Goal: Transaction & Acquisition: Purchase product/service

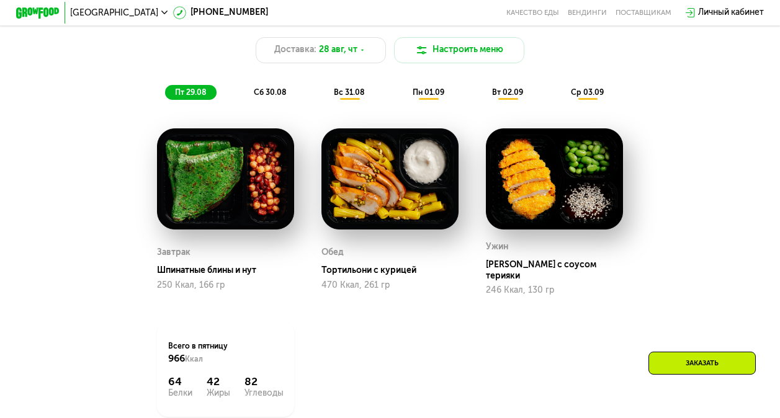
scroll to position [434, 0]
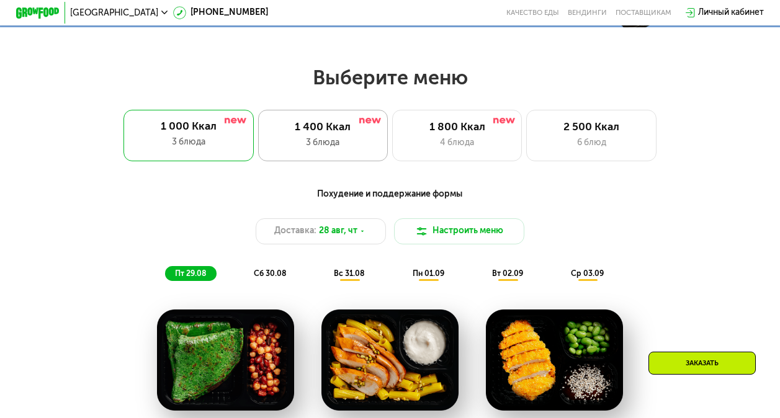
click at [392, 140] on div "1 400 Ккал 3 блюда" at bounding box center [457, 136] width 130 height 52
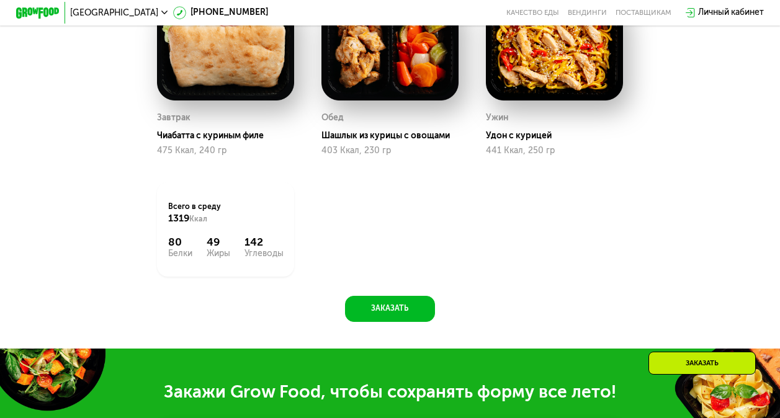
scroll to position [992, 0]
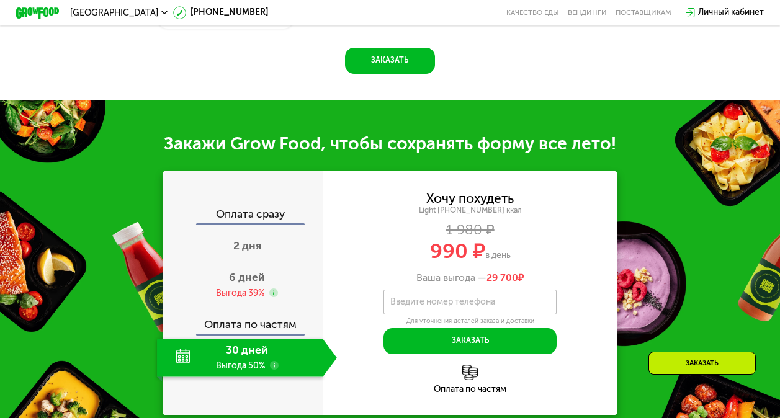
click at [241, 377] on div "30 дней Выгода 50%" at bounding box center [240, 358] width 166 height 38
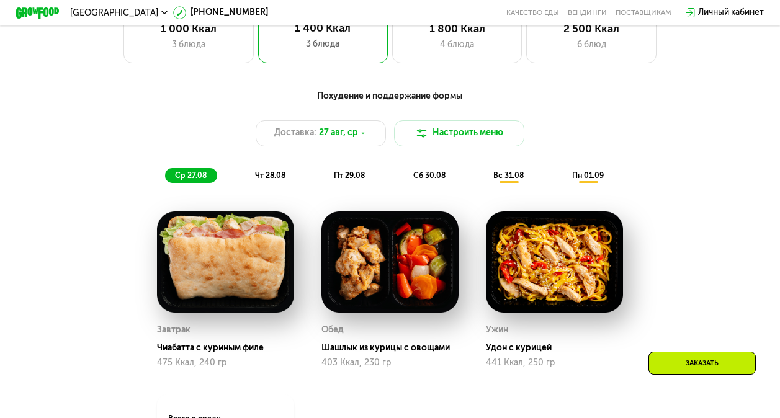
scroll to position [496, 0]
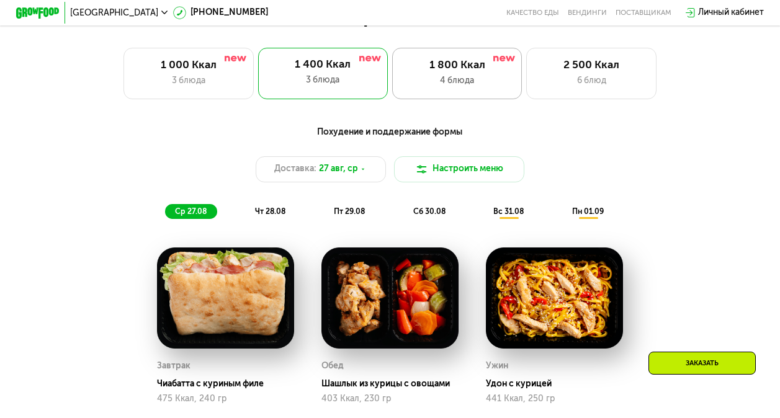
click at [440, 86] on div "4 блюда" at bounding box center [456, 80] width 107 height 13
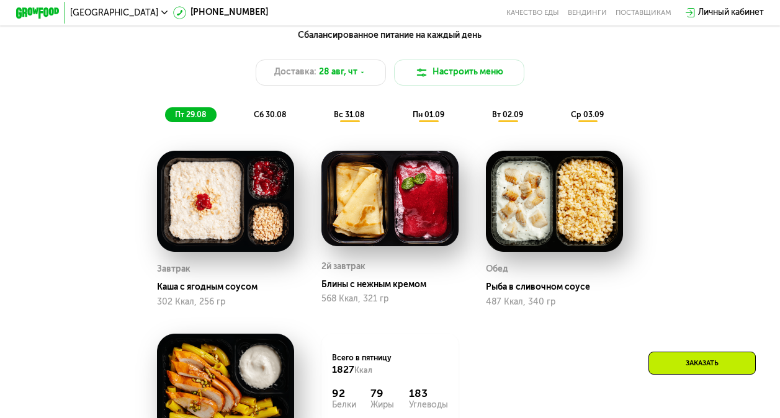
scroll to position [386, 0]
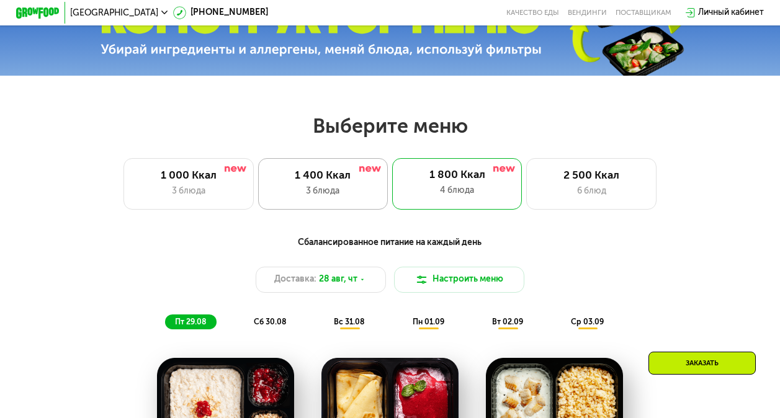
click at [358, 192] on div "3 блюда" at bounding box center [322, 191] width 107 height 13
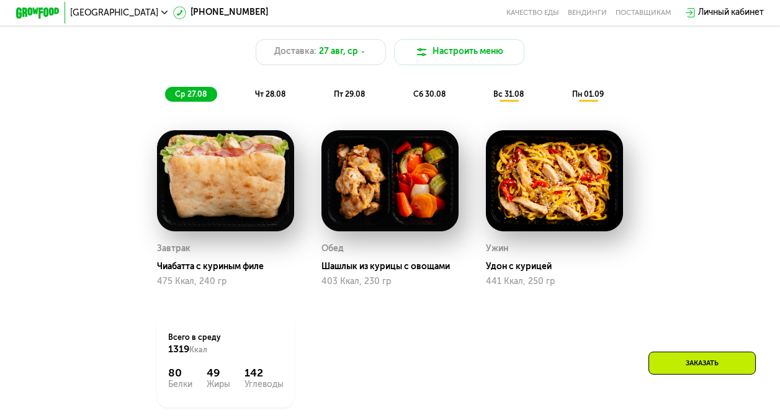
scroll to position [634, 0]
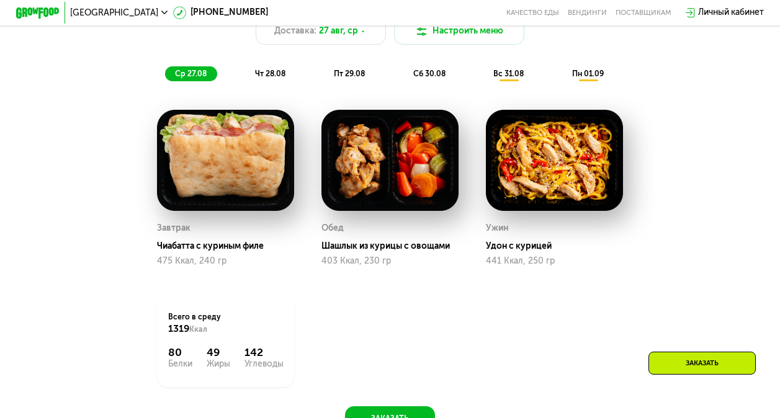
click at [433, 183] on img at bounding box center [389, 160] width 137 height 101
click at [253, 160] on img at bounding box center [225, 160] width 137 height 101
click at [324, 81] on div "чт 28.08" at bounding box center [349, 73] width 51 height 15
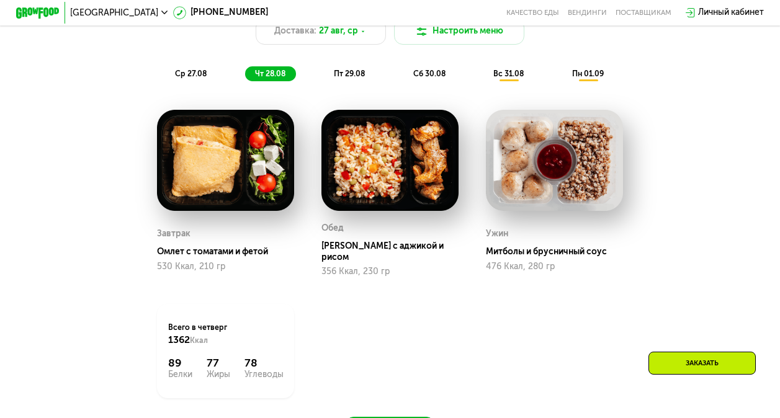
click at [403, 81] on div "пт 29.08" at bounding box center [429, 73] width 53 height 15
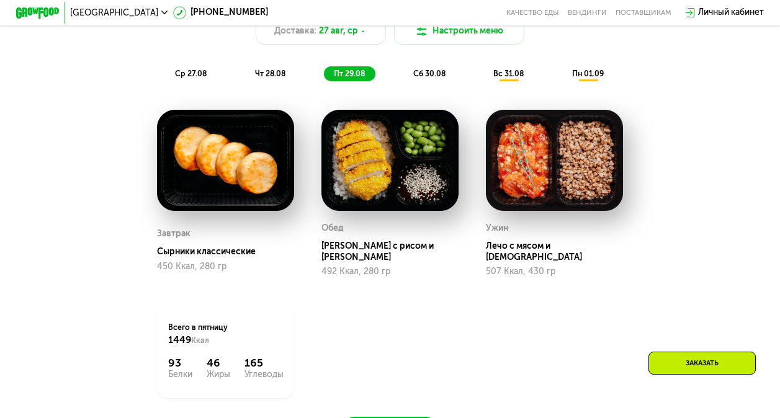
click at [422, 78] on span "сб 30.08" at bounding box center [429, 73] width 32 height 9
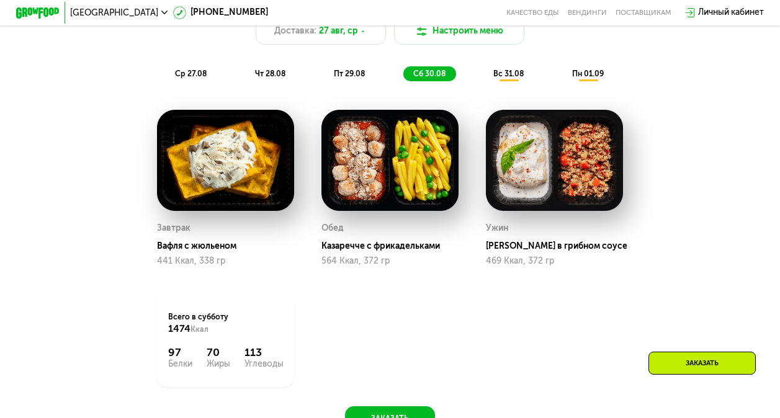
click at [503, 78] on span "вс 31.08" at bounding box center [508, 73] width 30 height 9
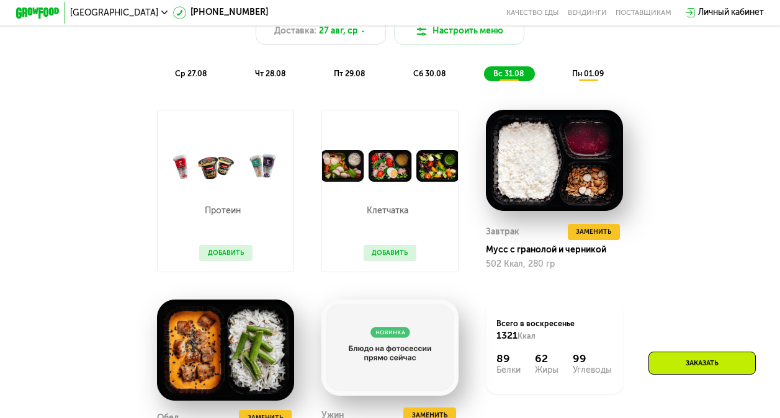
click at [576, 78] on span "пн 01.09" at bounding box center [588, 73] width 32 height 9
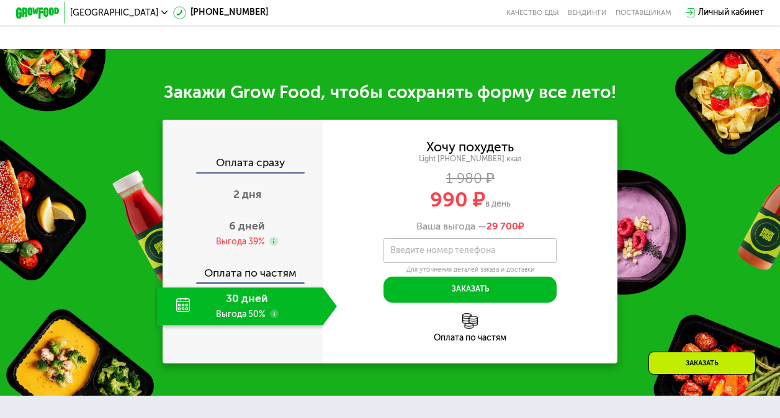
scroll to position [1130, 0]
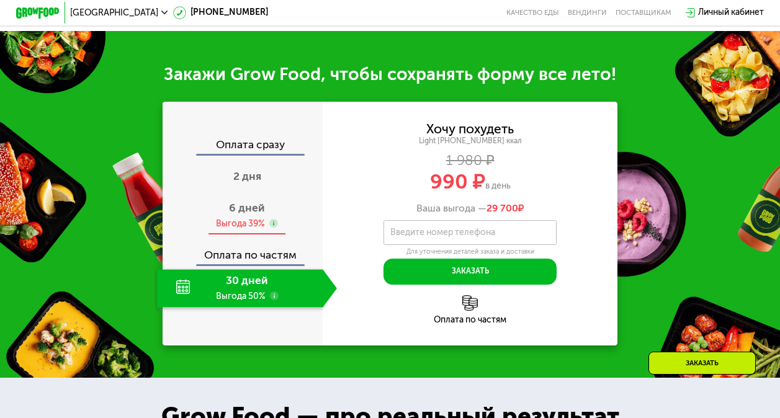
click at [250, 215] on span "6 дней" at bounding box center [247, 208] width 36 height 13
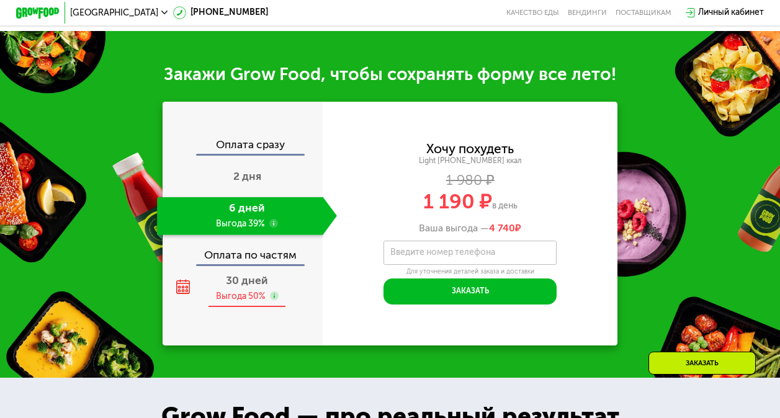
click at [240, 287] on span "30 дней" at bounding box center [247, 280] width 42 height 13
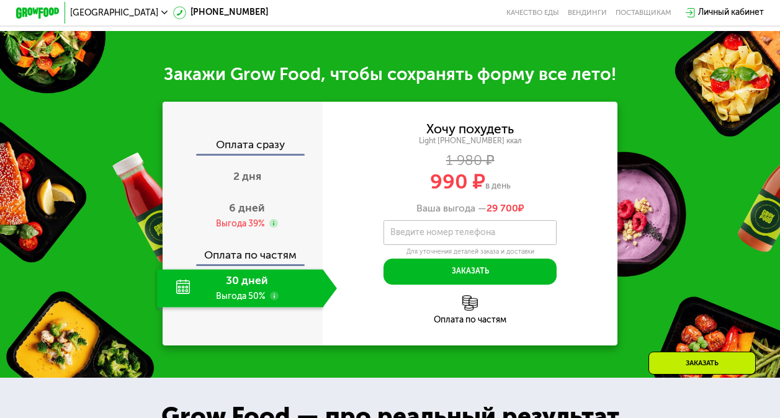
click at [473, 324] on div "Оплата по частям" at bounding box center [470, 320] width 295 height 9
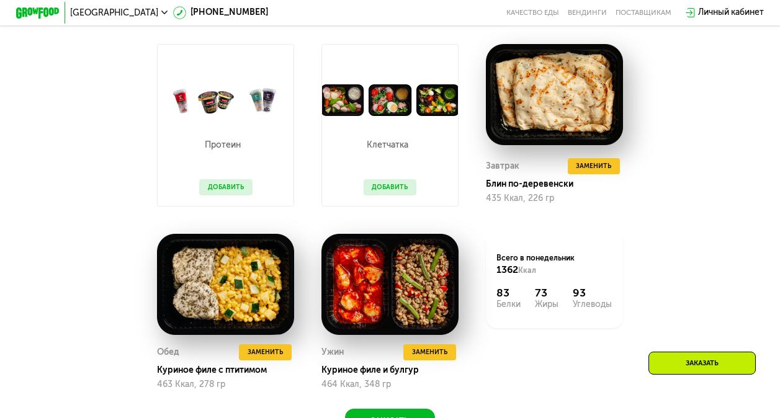
scroll to position [696, 0]
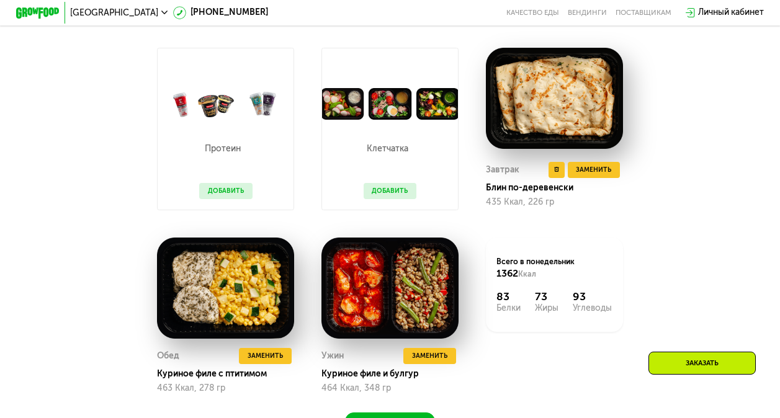
click at [566, 98] on img at bounding box center [554, 98] width 137 height 101
click at [587, 175] on span "Заменить" at bounding box center [593, 169] width 35 height 11
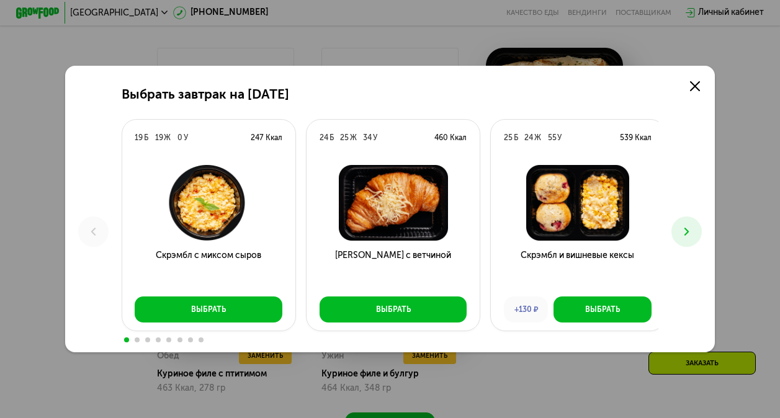
click at [679, 233] on button at bounding box center [686, 231] width 30 height 30
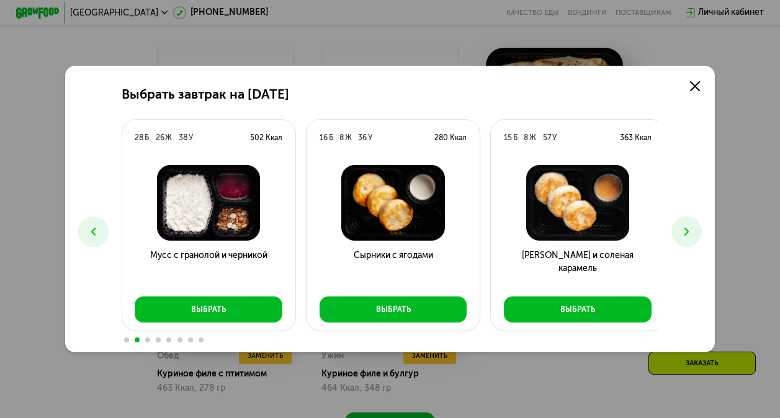
click at [702, 229] on button at bounding box center [686, 231] width 30 height 30
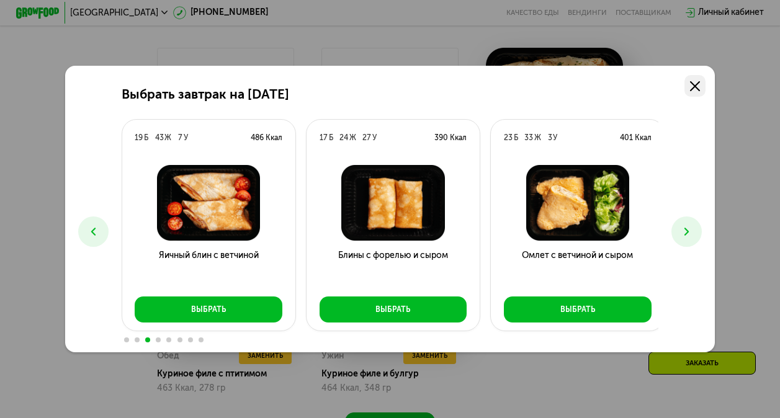
click at [697, 81] on icon at bounding box center [695, 86] width 10 height 10
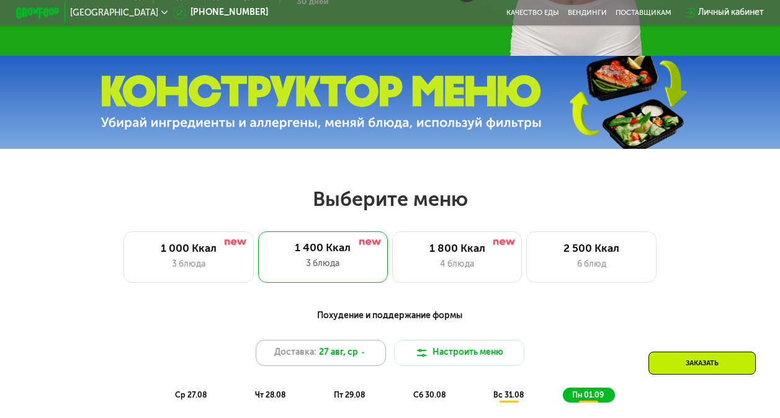
scroll to position [372, 0]
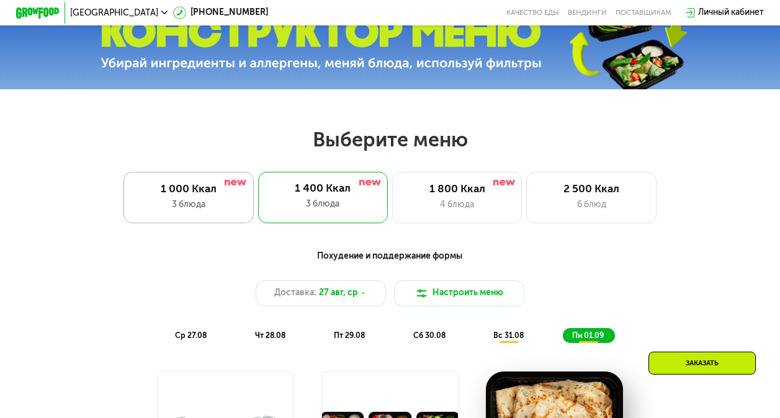
click at [258, 218] on div "1 000 Ккал 3 блюда" at bounding box center [323, 198] width 130 height 52
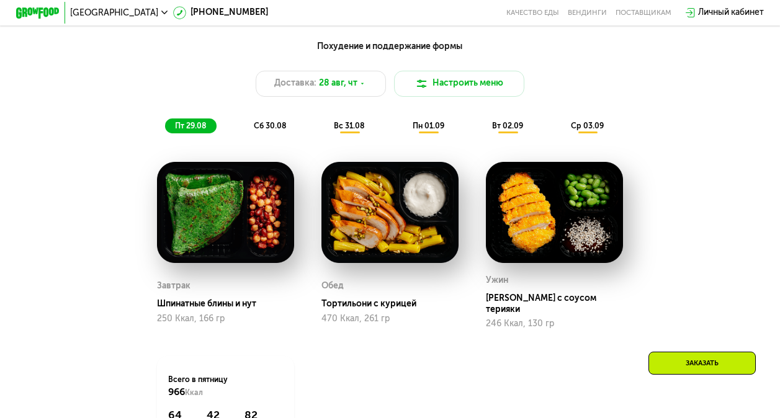
scroll to position [558, 0]
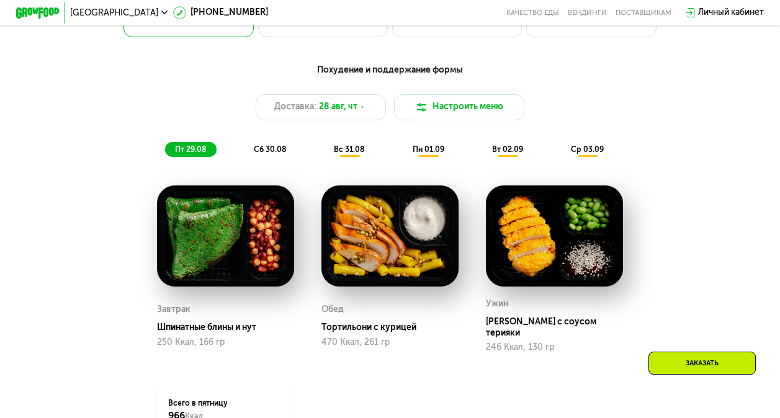
click at [265, 151] on span "сб 30.08" at bounding box center [270, 149] width 32 height 9
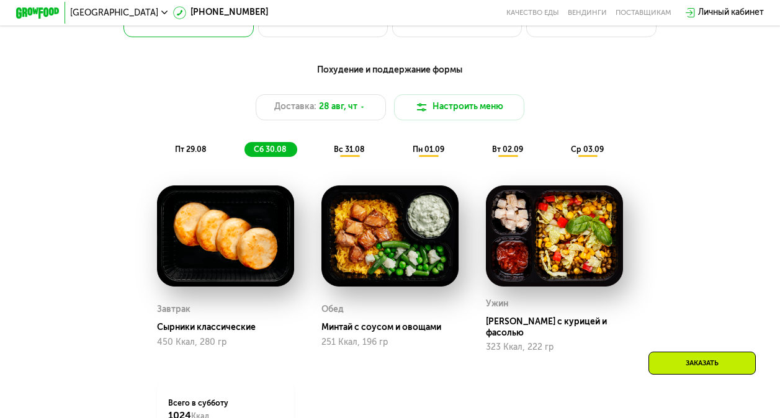
click at [359, 154] on span "вс 31.08" at bounding box center [349, 149] width 30 height 9
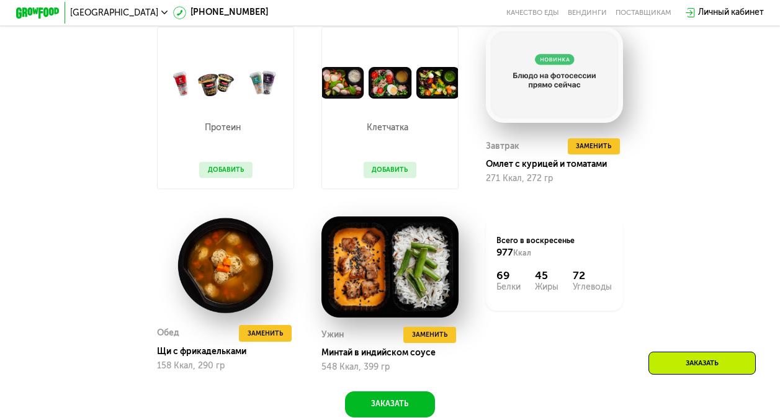
scroll to position [744, 0]
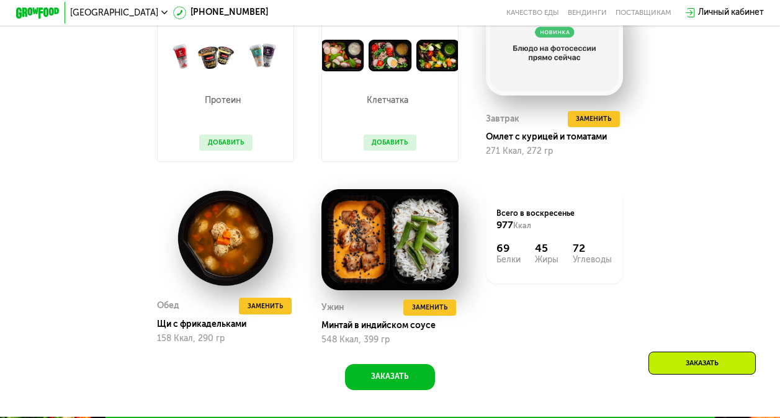
click at [370, 151] on button "Добавить" at bounding box center [390, 143] width 53 height 16
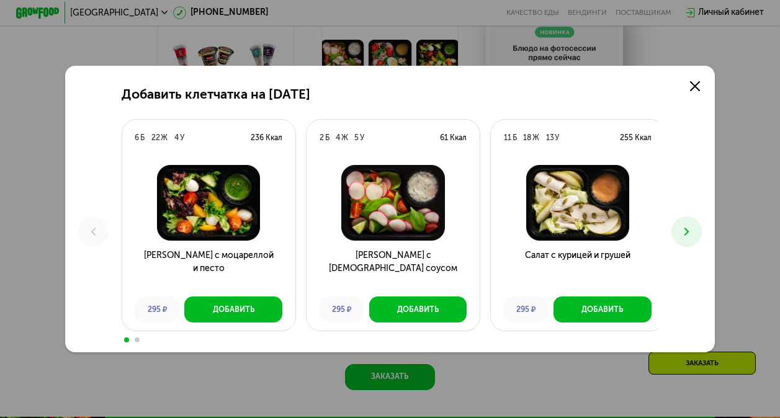
click at [678, 230] on button at bounding box center [686, 231] width 30 height 30
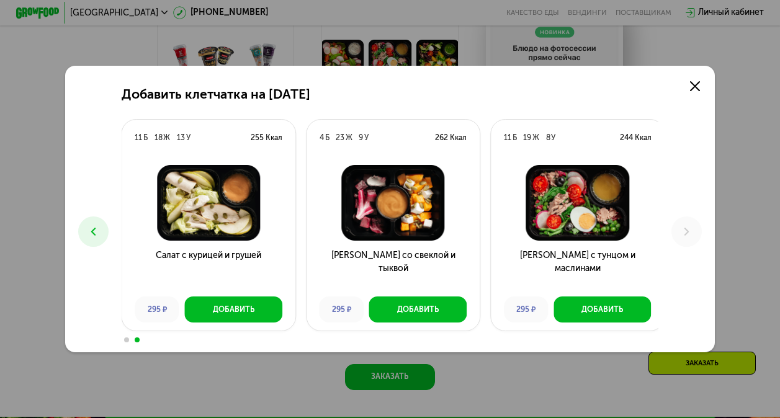
click at [685, 87] on div "Добавить клетчатка на [DATE] 6 Б 22 Ж 4 У 236 Ккал Салат с моцареллой и песто 2…" at bounding box center [390, 209] width 650 height 286
click at [691, 84] on link at bounding box center [695, 86] width 22 height 22
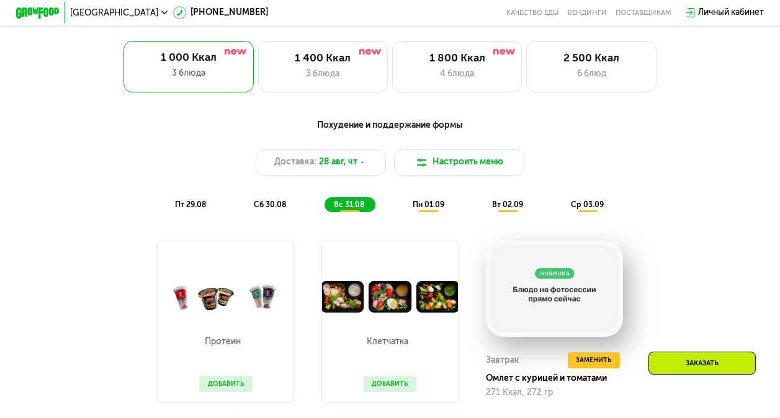
scroll to position [496, 0]
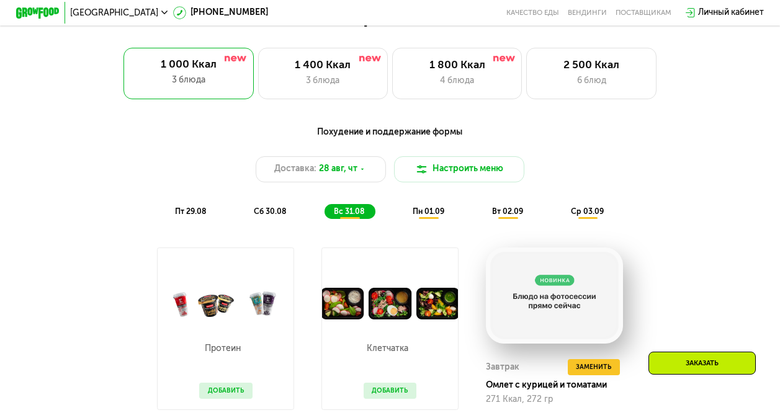
click at [422, 226] on div "Похудение и поддержание формы Доставка: [DATE] Настроить меню пт 29.08 сб 30.08…" at bounding box center [390, 172] width 654 height 107
click at [424, 216] on span "пн 01.09" at bounding box center [429, 211] width 32 height 9
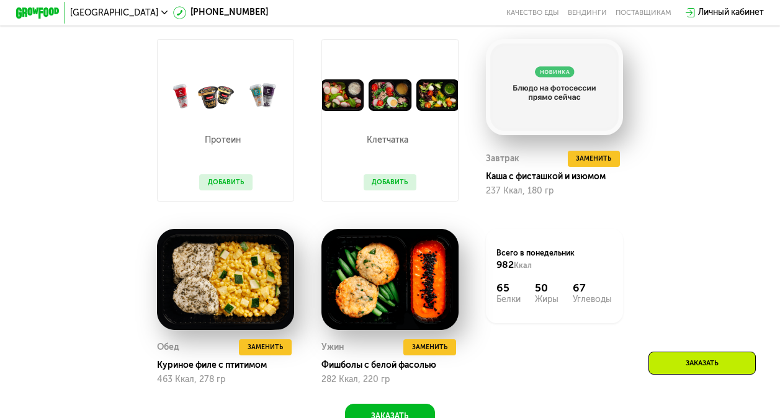
scroll to position [682, 0]
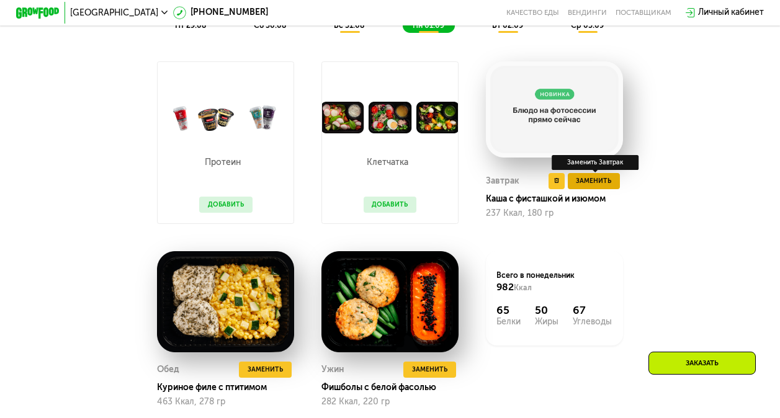
click at [591, 184] on span "Заменить" at bounding box center [593, 181] width 35 height 11
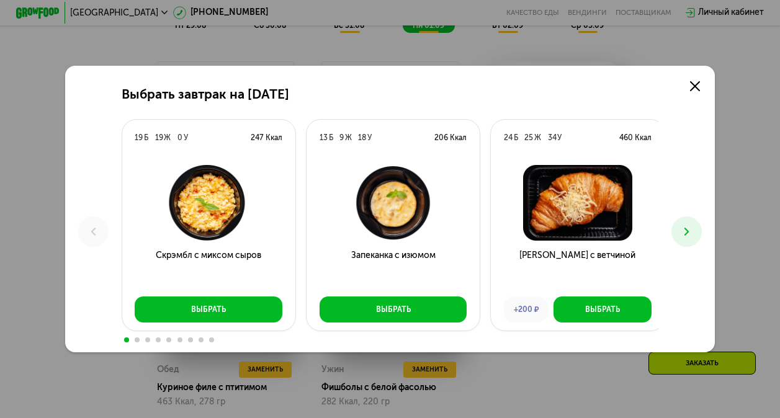
click at [687, 236] on icon at bounding box center [686, 231] width 13 height 13
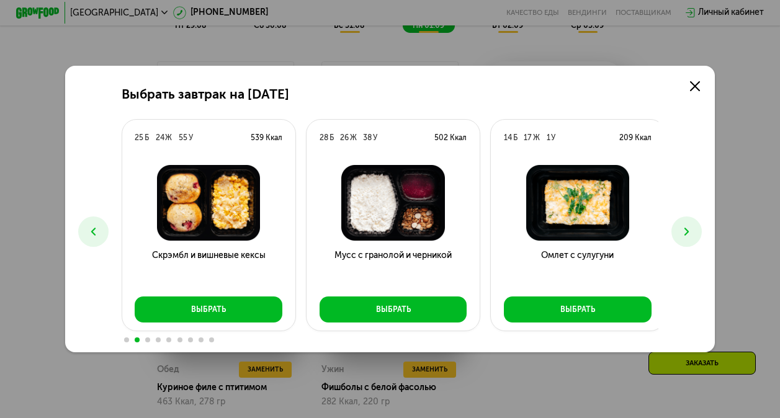
click at [687, 236] on icon at bounding box center [686, 231] width 13 height 13
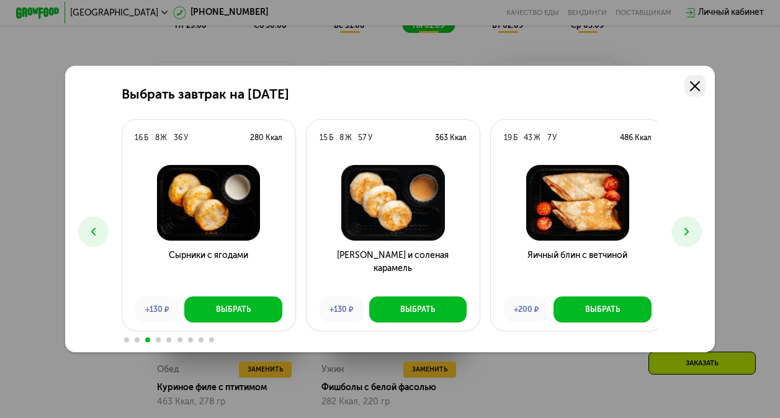
click at [691, 87] on link at bounding box center [695, 86] width 22 height 22
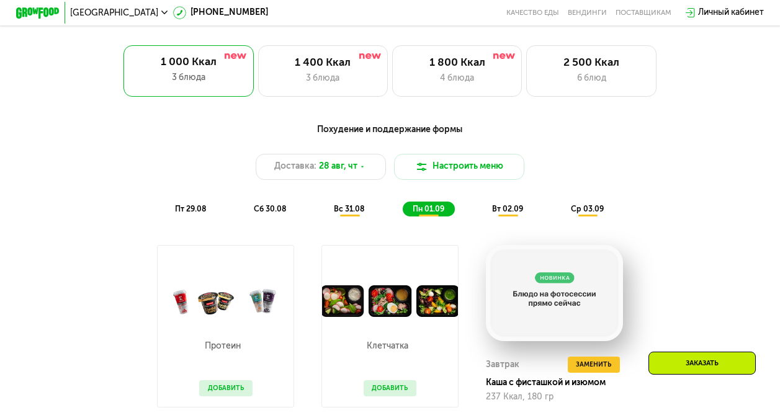
scroll to position [496, 0]
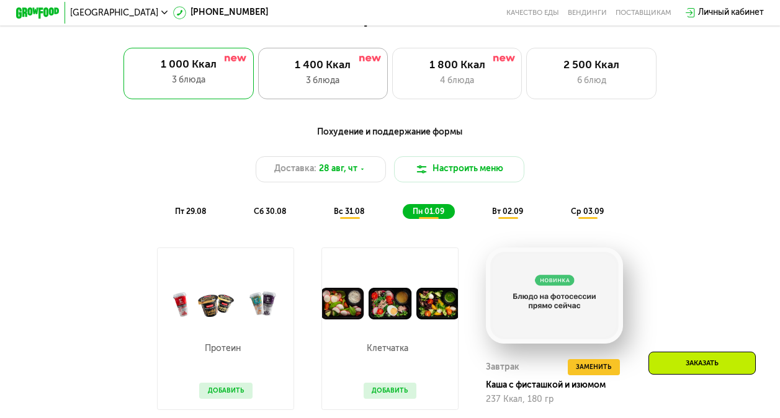
click at [358, 86] on div "3 блюда" at bounding box center [322, 80] width 107 height 13
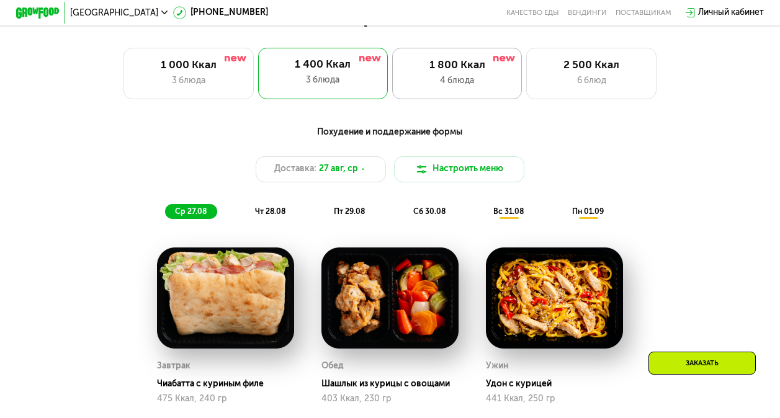
click at [440, 72] on div "1 800 Ккал" at bounding box center [456, 65] width 107 height 13
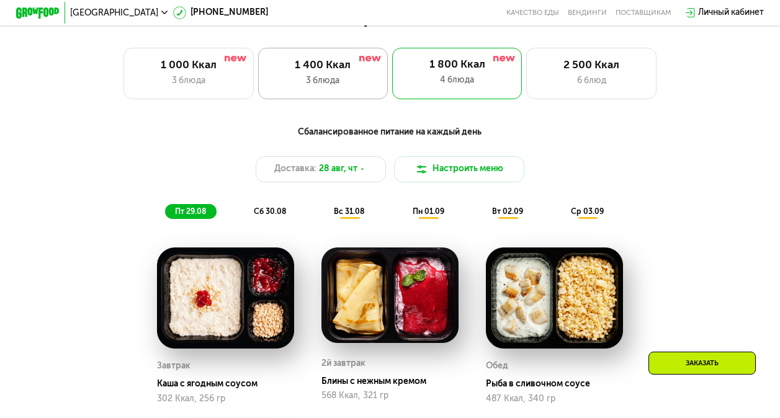
click at [355, 86] on div "3 блюда" at bounding box center [322, 80] width 107 height 13
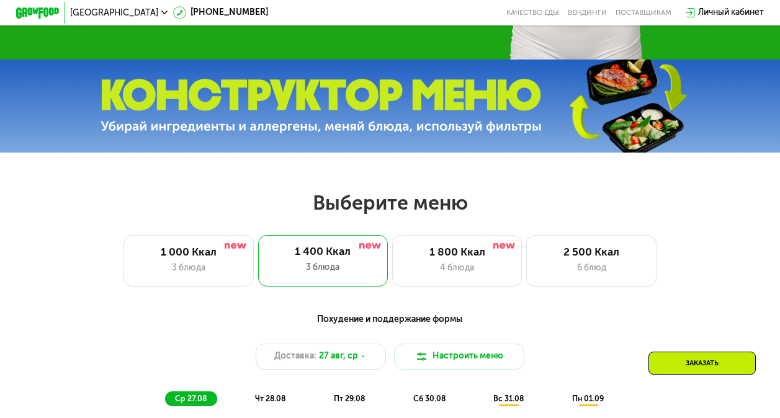
scroll to position [248, 0]
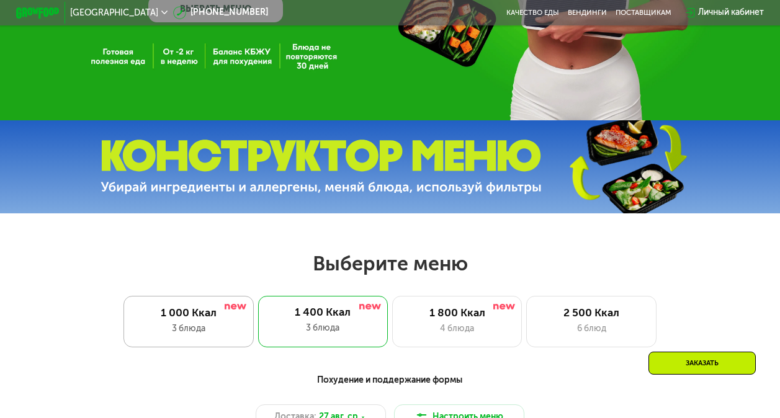
click at [258, 311] on div "1 000 Ккал 3 блюда" at bounding box center [323, 322] width 130 height 52
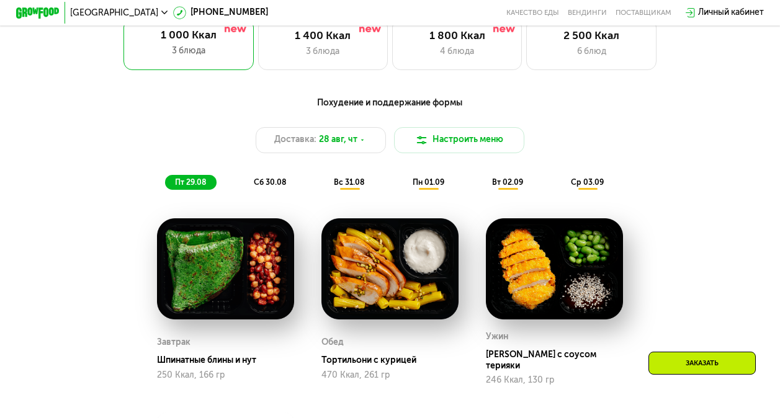
scroll to position [558, 0]
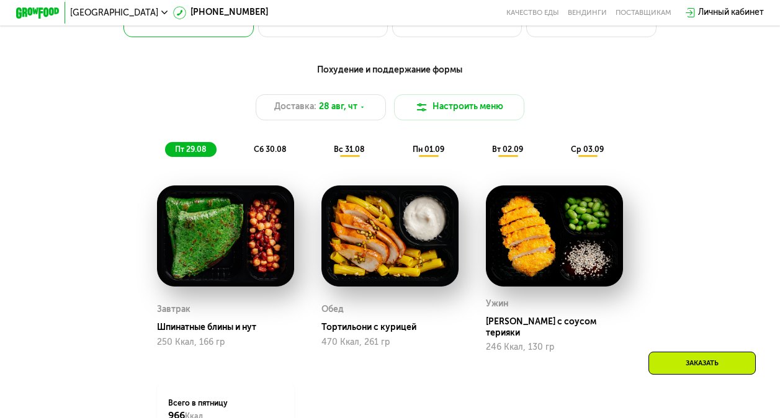
click at [393, 280] on img at bounding box center [389, 235] width 137 height 101
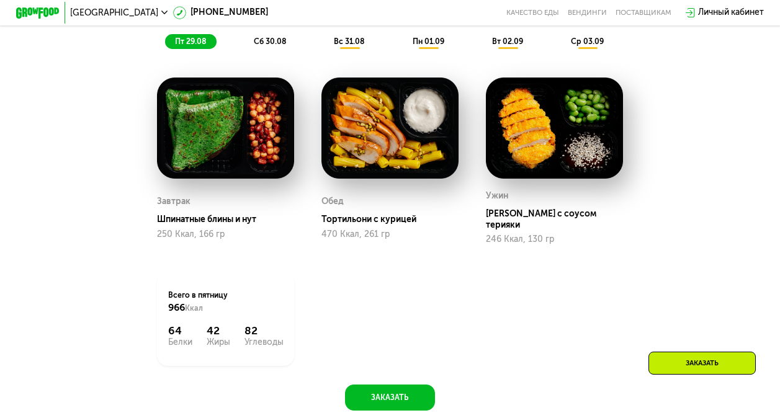
scroll to position [620, 0]
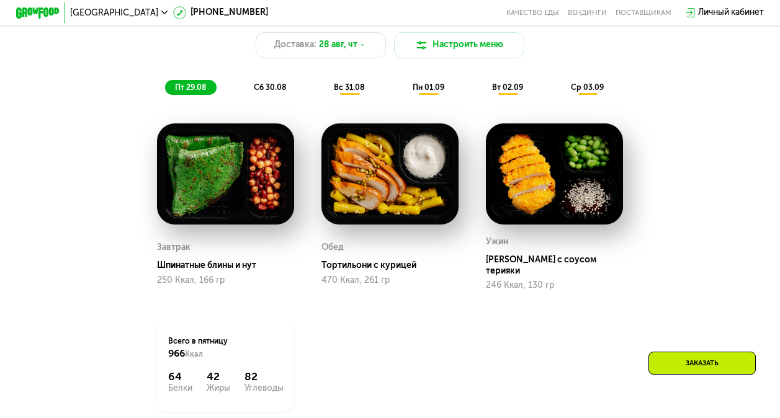
click at [267, 92] on span "сб 30.08" at bounding box center [270, 87] width 32 height 9
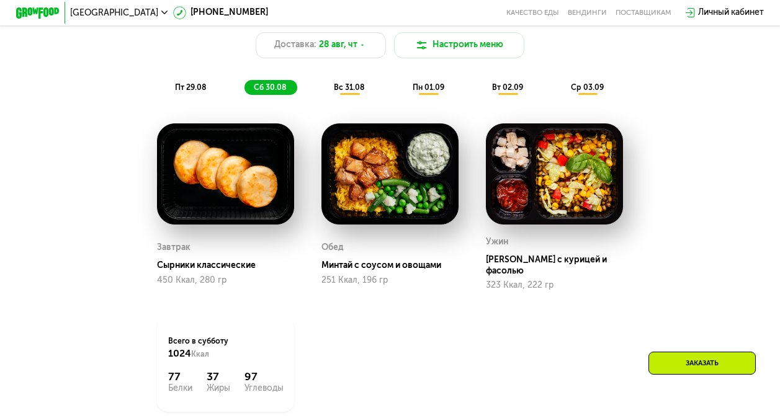
click at [344, 92] on span "вс 31.08" at bounding box center [349, 87] width 30 height 9
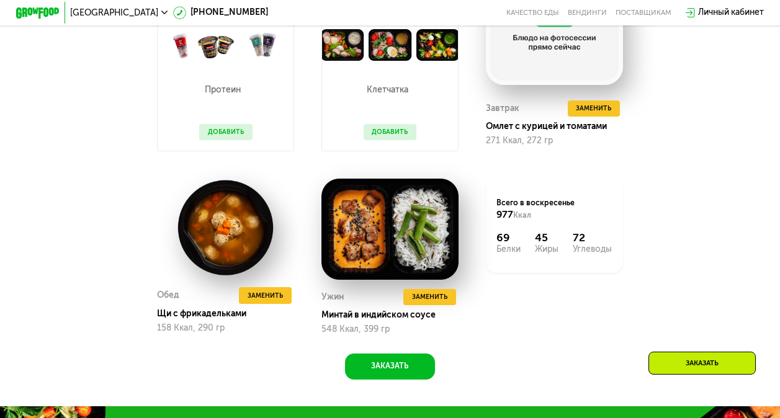
scroll to position [806, 0]
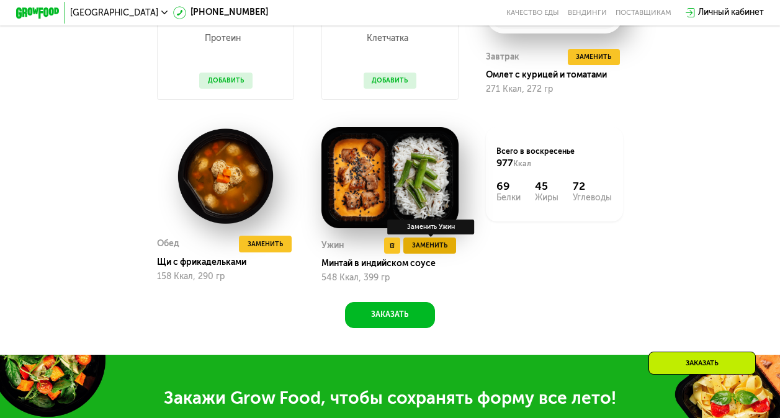
click at [426, 251] on span "Заменить" at bounding box center [429, 245] width 35 height 11
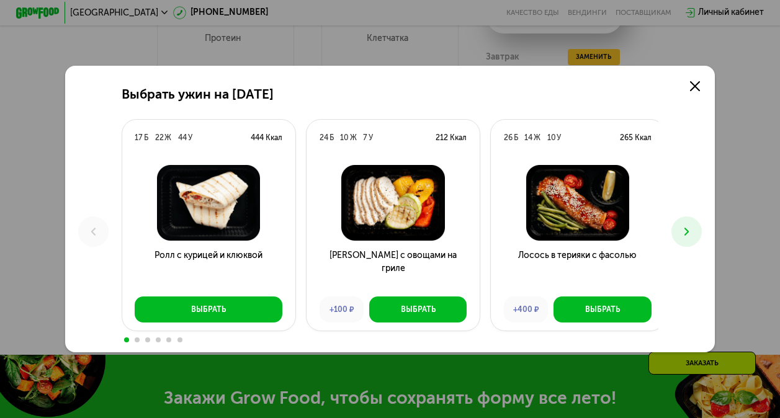
click at [689, 229] on use at bounding box center [686, 232] width 4 height 8
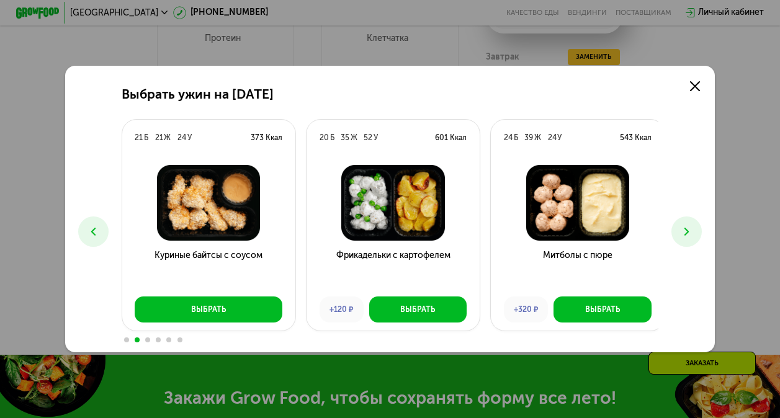
click at [689, 229] on use at bounding box center [686, 232] width 4 height 8
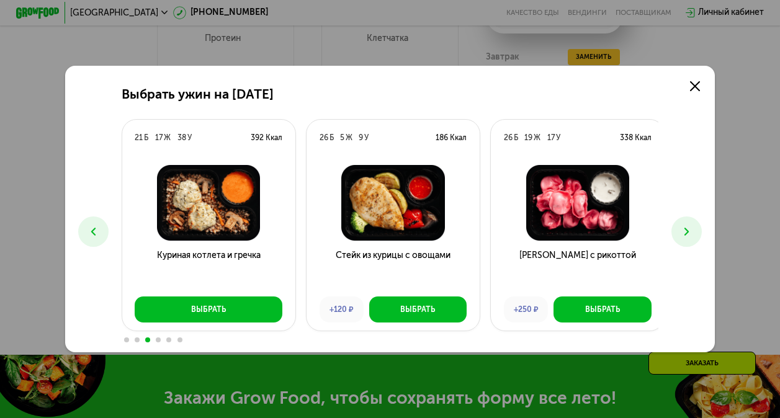
click at [689, 229] on use at bounding box center [686, 232] width 4 height 8
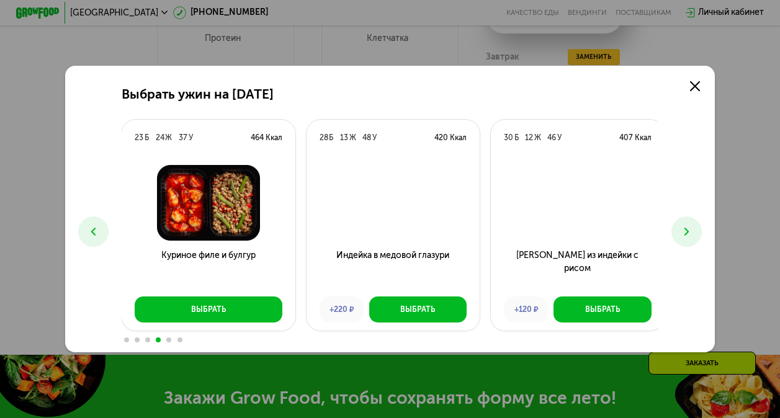
click at [689, 229] on use at bounding box center [686, 232] width 4 height 8
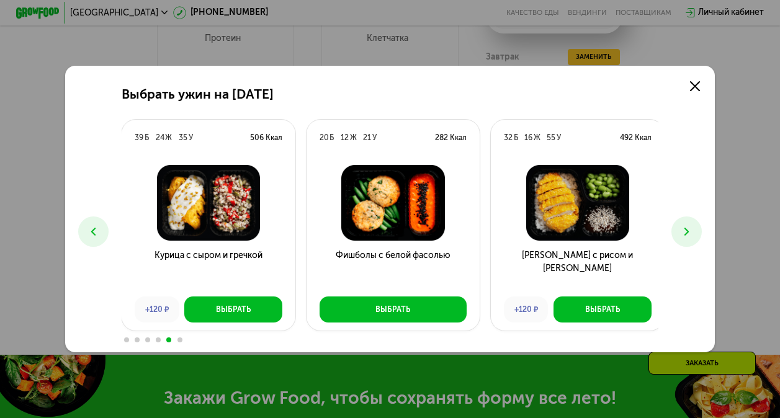
click at [687, 227] on icon at bounding box center [686, 231] width 13 height 13
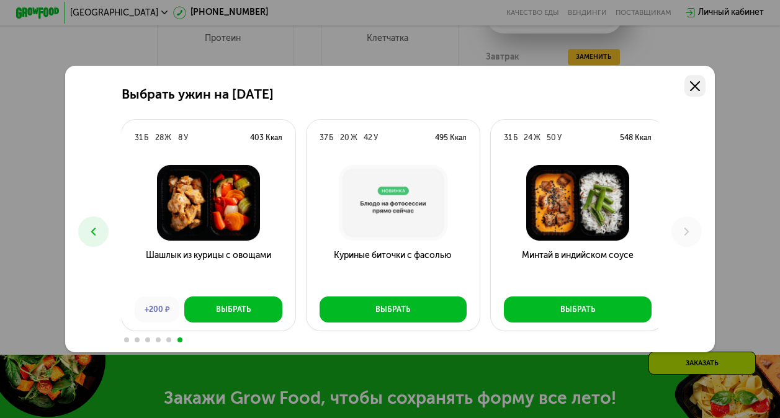
click at [690, 81] on link at bounding box center [695, 86] width 22 height 22
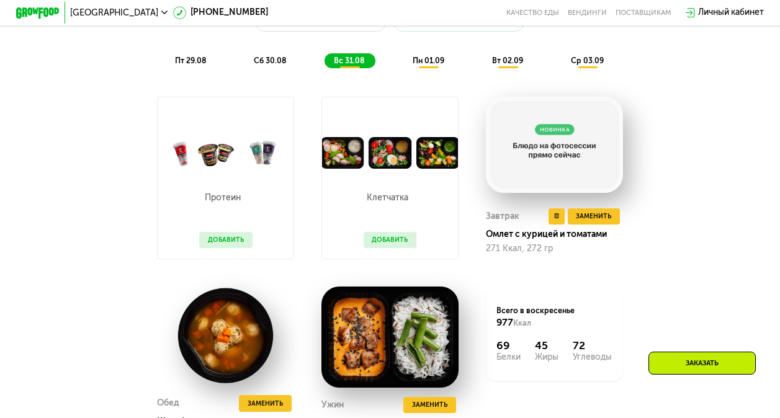
scroll to position [558, 0]
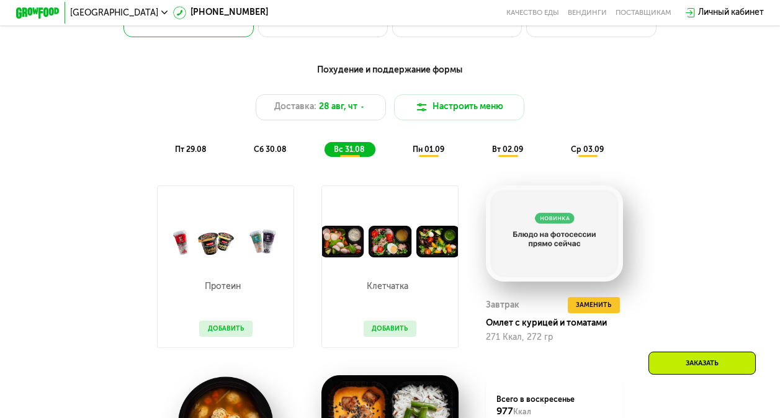
click at [424, 153] on span "пн 01.09" at bounding box center [429, 149] width 32 height 9
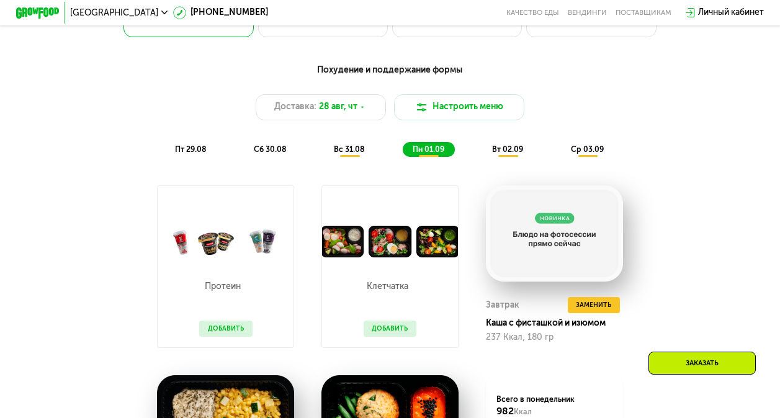
click at [520, 154] on span "вт 02.09" at bounding box center [507, 149] width 31 height 9
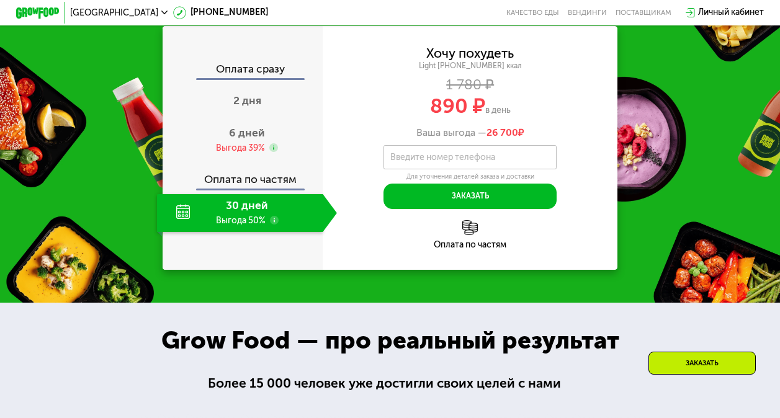
scroll to position [1119, 0]
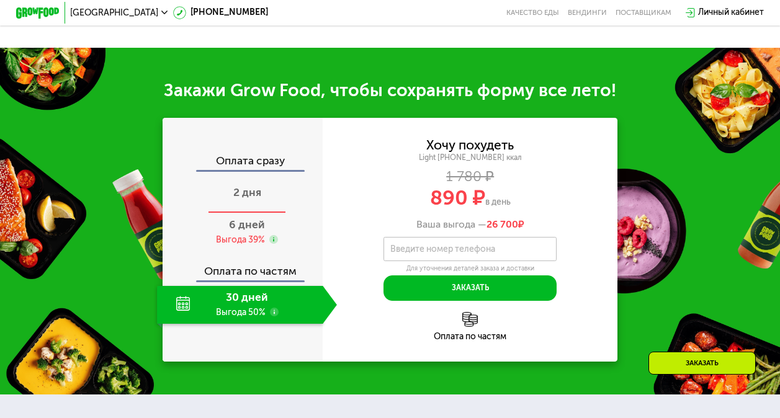
click at [267, 210] on div "2 дня" at bounding box center [247, 195] width 180 height 38
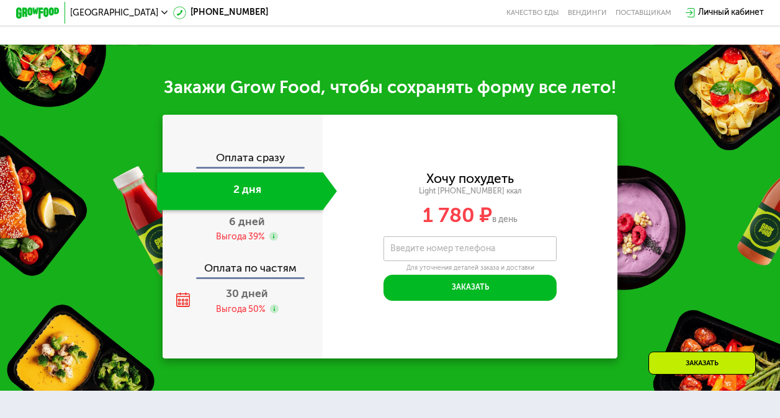
scroll to position [1050, 0]
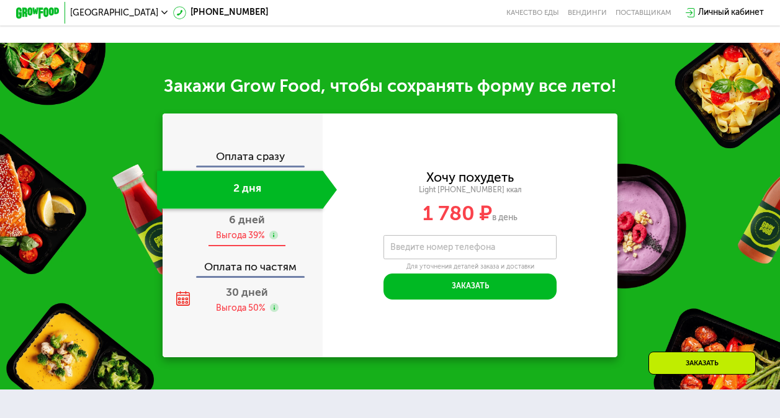
click at [254, 226] on span "6 дней" at bounding box center [247, 219] width 36 height 13
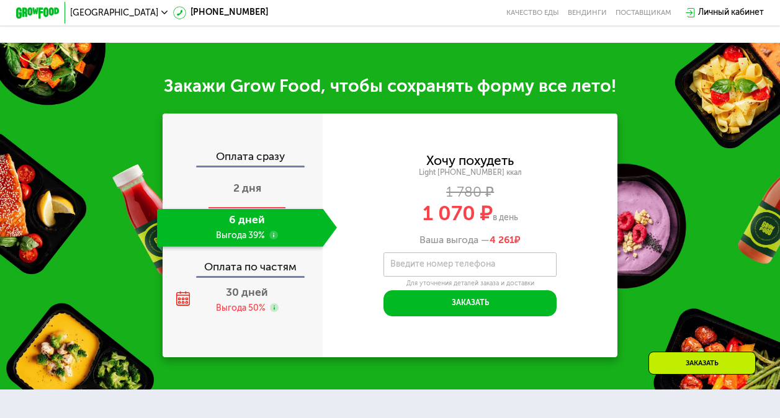
click at [243, 208] on div "2 дня" at bounding box center [247, 190] width 180 height 38
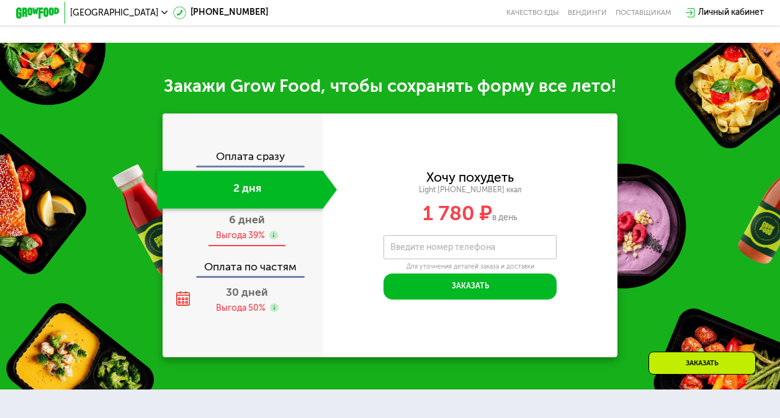
click at [242, 241] on div "Выгода 39%" at bounding box center [240, 236] width 49 height 12
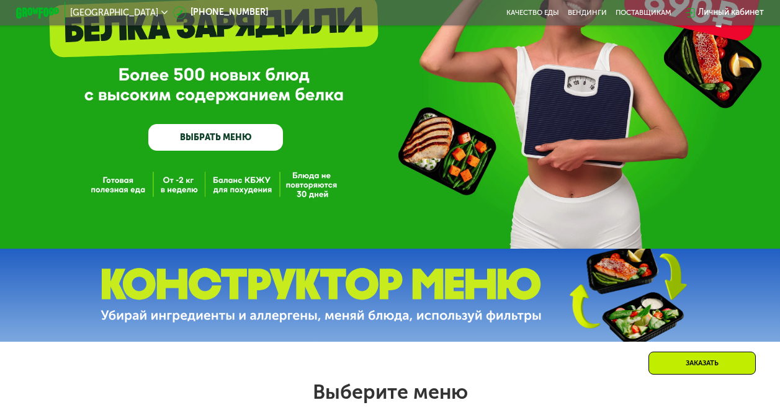
scroll to position [0, 0]
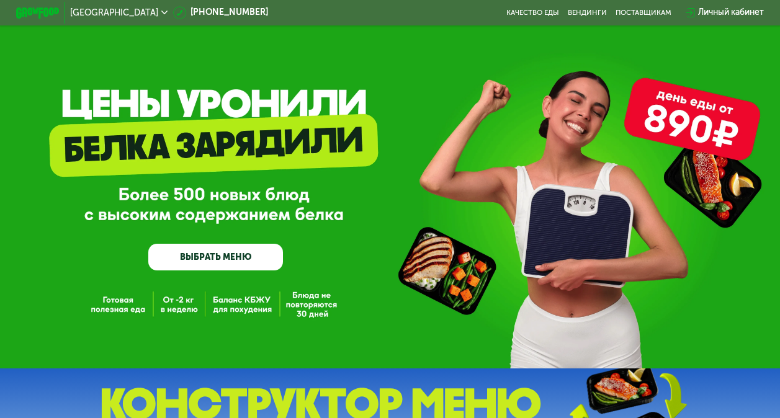
click at [228, 262] on link "ВЫБРАТЬ МЕНЮ" at bounding box center [215, 257] width 135 height 27
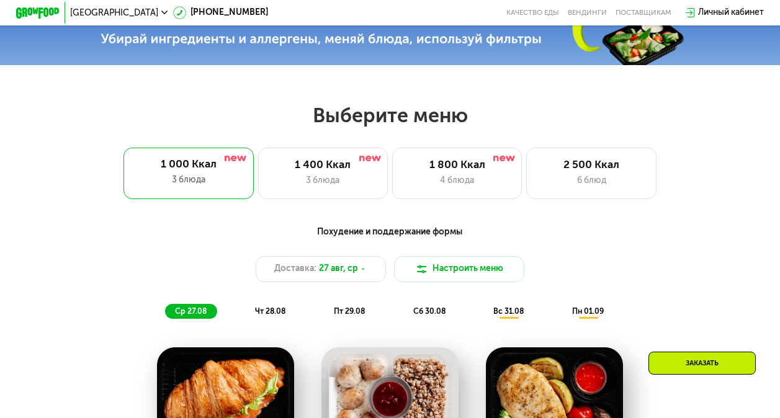
scroll to position [478, 0]
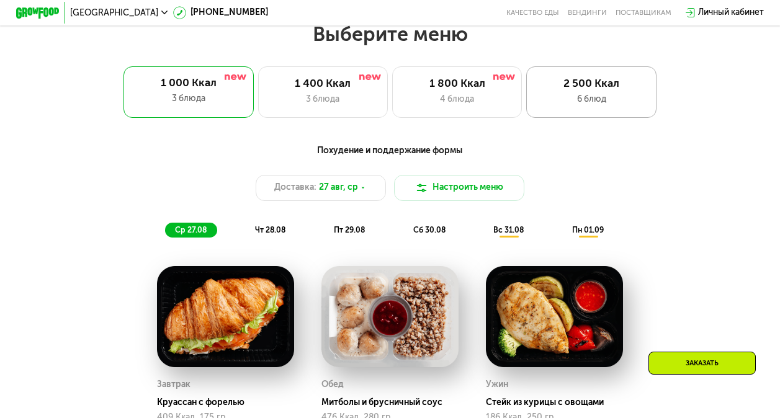
click at [610, 91] on div "2 500 Ккал" at bounding box center [591, 84] width 107 height 13
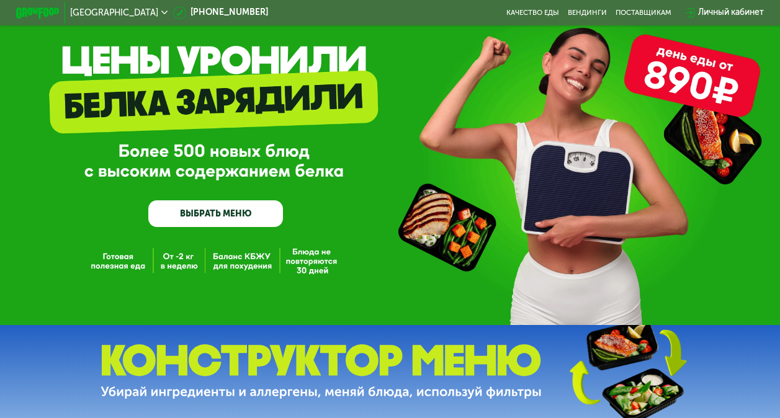
scroll to position [0, 0]
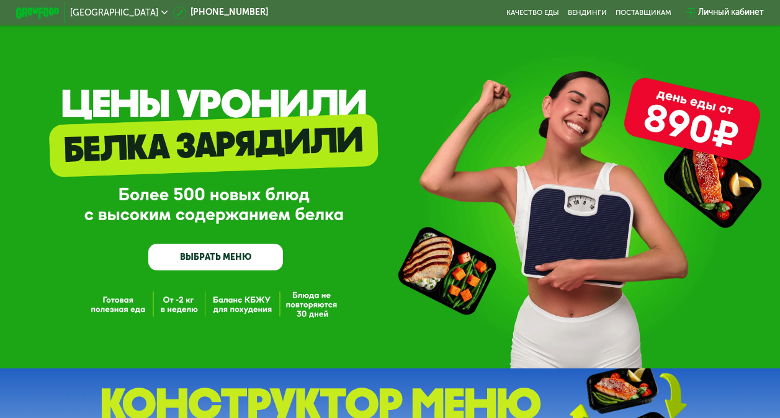
click at [584, 18] on div "Москва [PHONE_NUMBER] Качество еды [PERSON_NAME] поставщикам Личный кабинет" at bounding box center [390, 13] width 758 height 24
click at [584, 16] on link "Вендинги" at bounding box center [587, 13] width 39 height 9
